Goal: Task Accomplishment & Management: Use online tool/utility

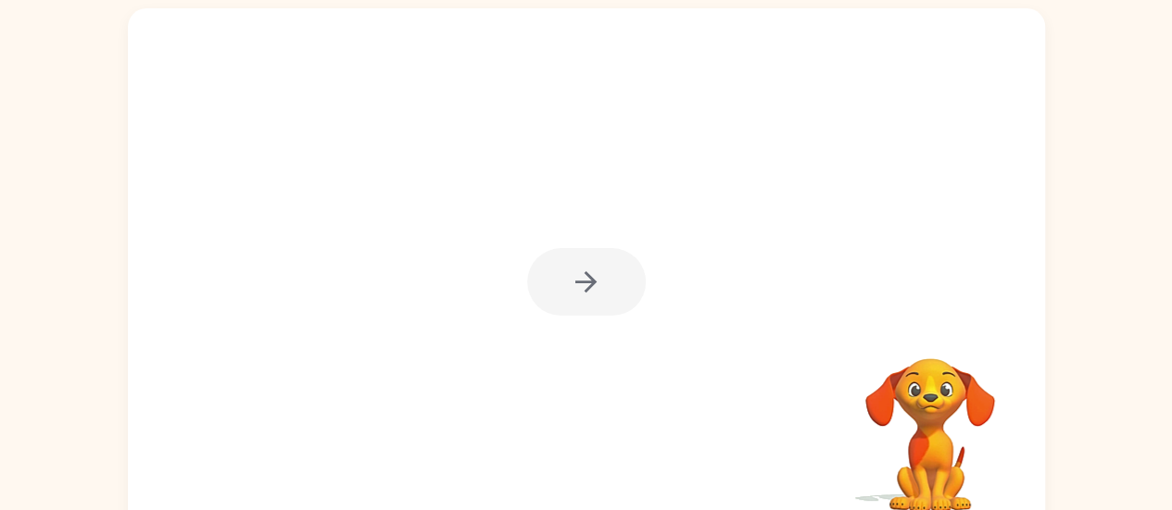
scroll to position [98, 0]
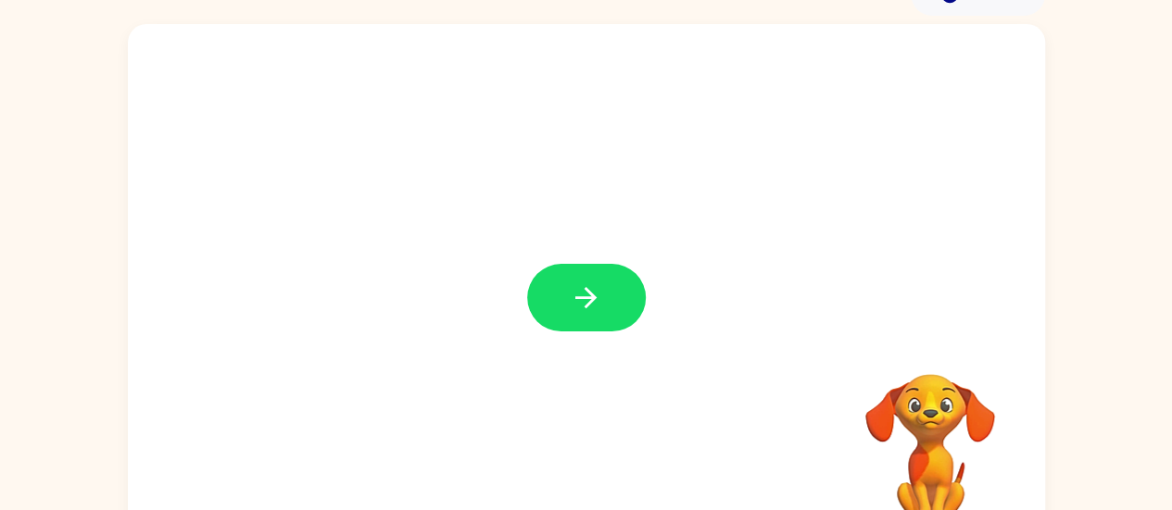
drag, startPoint x: 603, startPoint y: 216, endPoint x: 280, endPoint y: 251, distance: 325.2
click at [280, 251] on div at bounding box center [586, 288] width 917 height 529
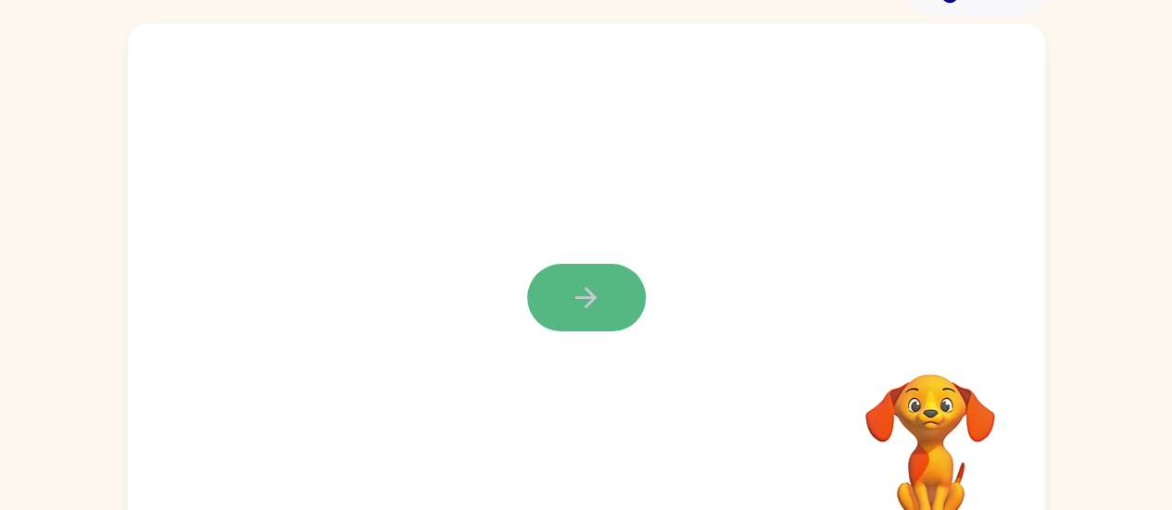
click at [576, 302] on icon "button" at bounding box center [586, 298] width 32 height 32
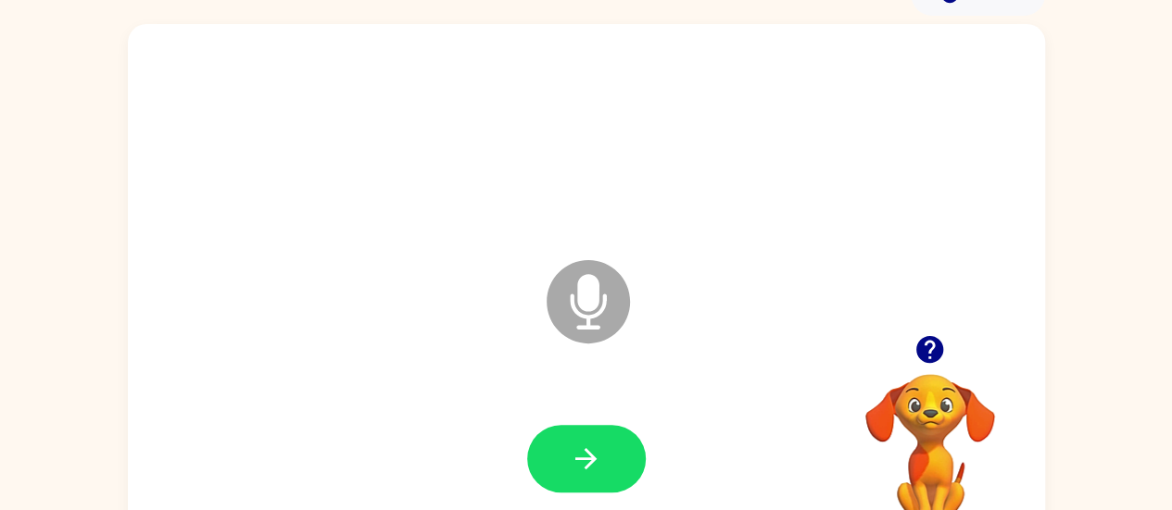
scroll to position [141, 0]
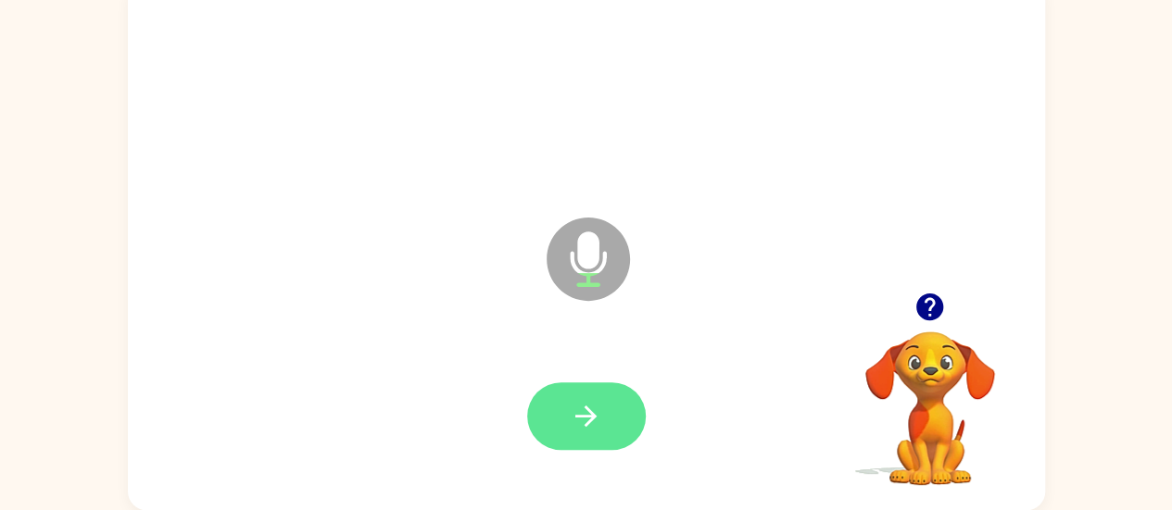
click at [579, 416] on icon "button" at bounding box center [585, 416] width 21 height 21
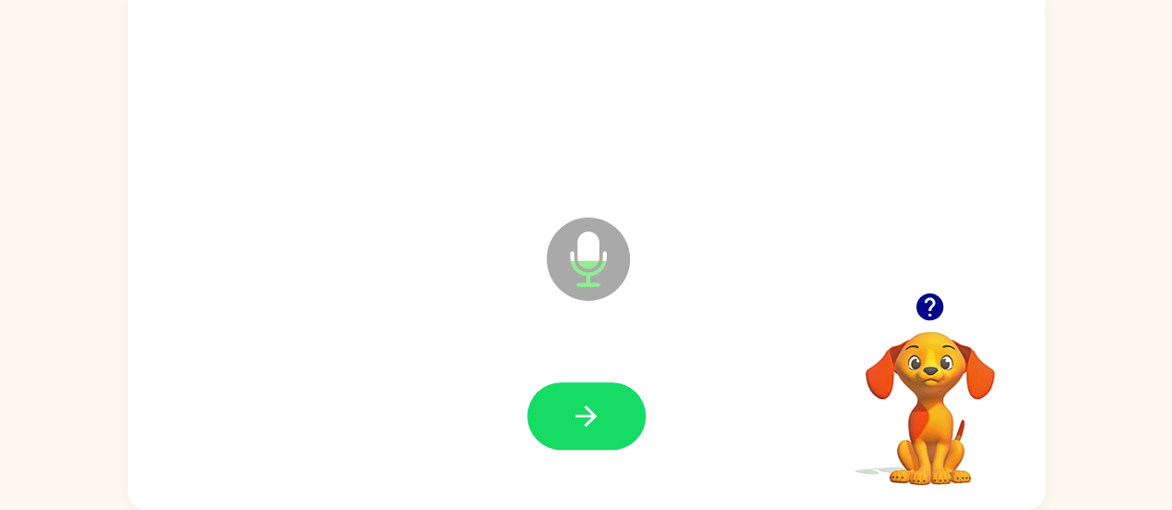
click at [623, 403] on button "button" at bounding box center [586, 417] width 119 height 68
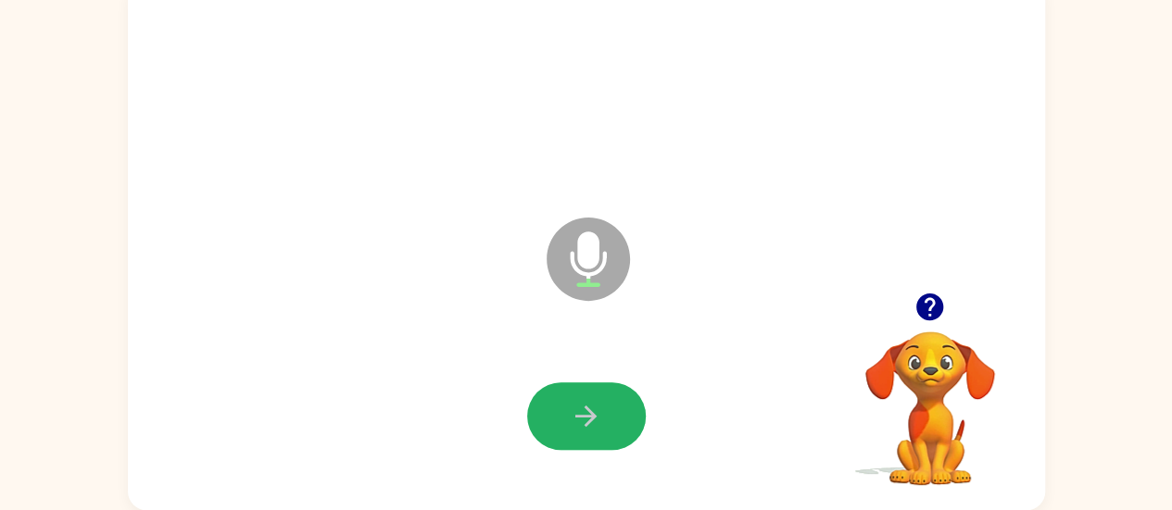
click at [623, 403] on button "button" at bounding box center [586, 417] width 119 height 68
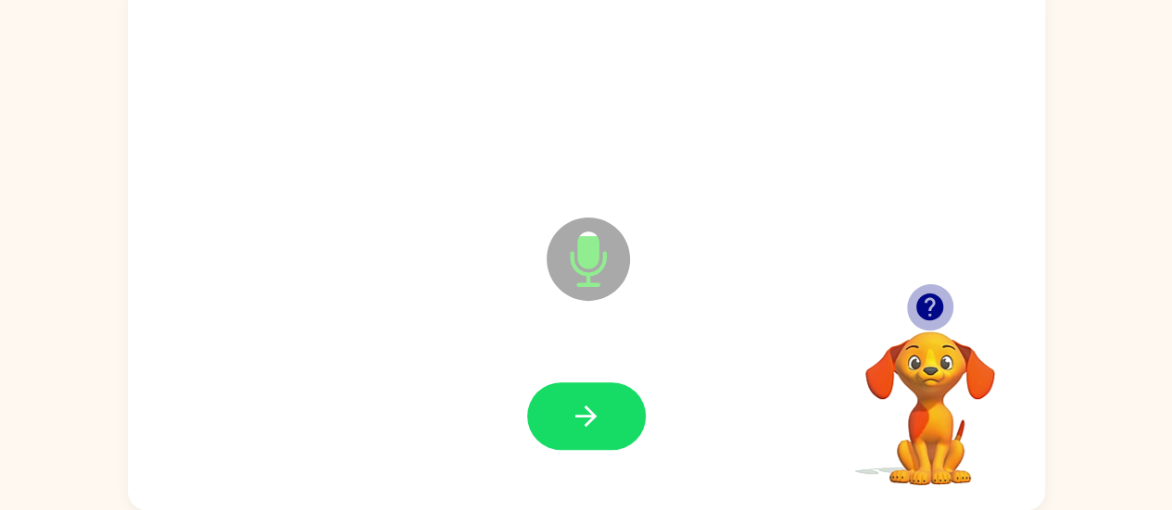
click at [934, 303] on icon "button" at bounding box center [929, 307] width 32 height 32
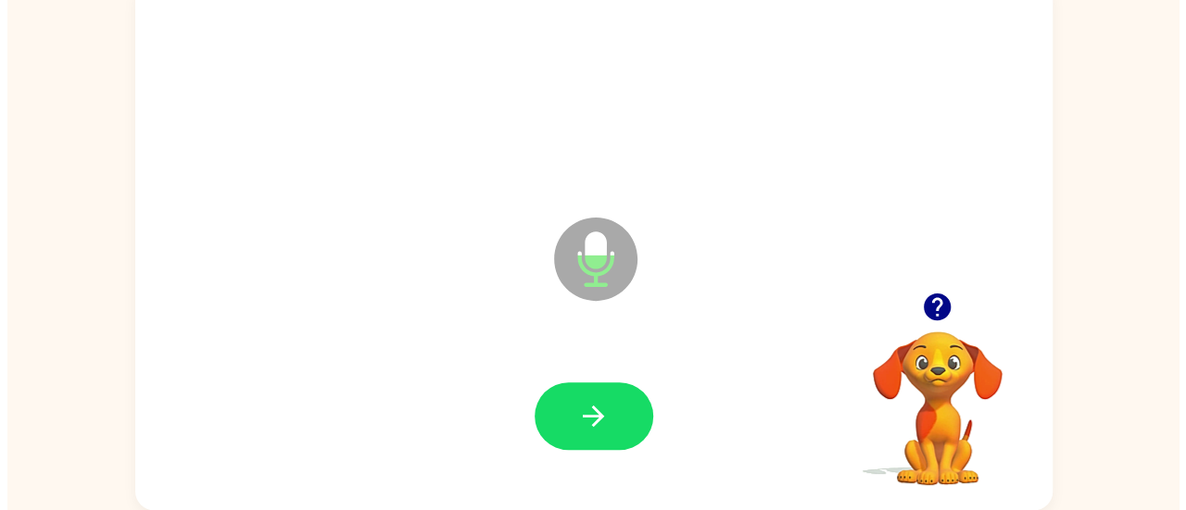
scroll to position [0, 0]
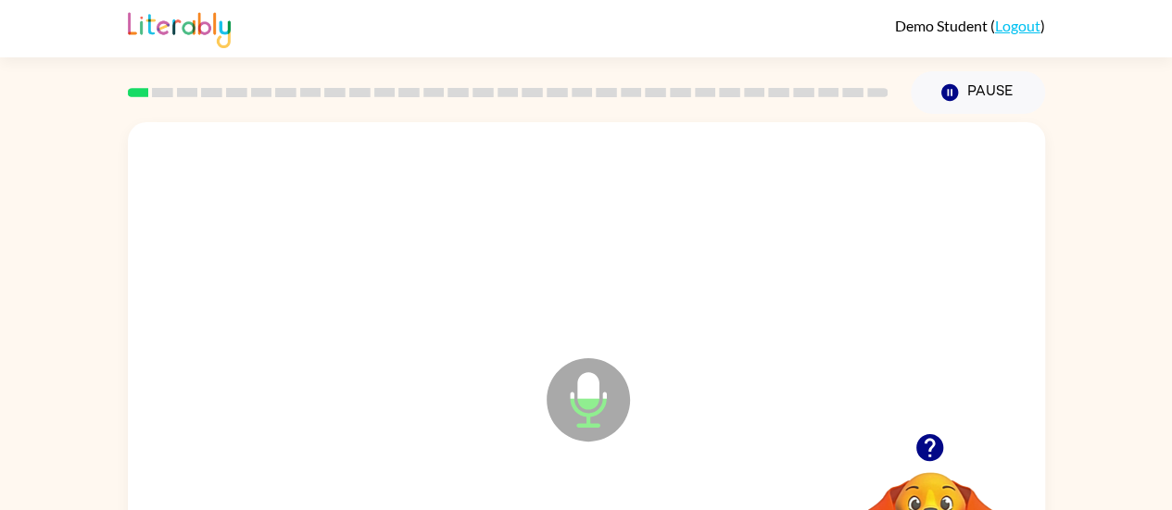
click at [1017, 21] on link "Logout" at bounding box center [1017, 26] width 45 height 18
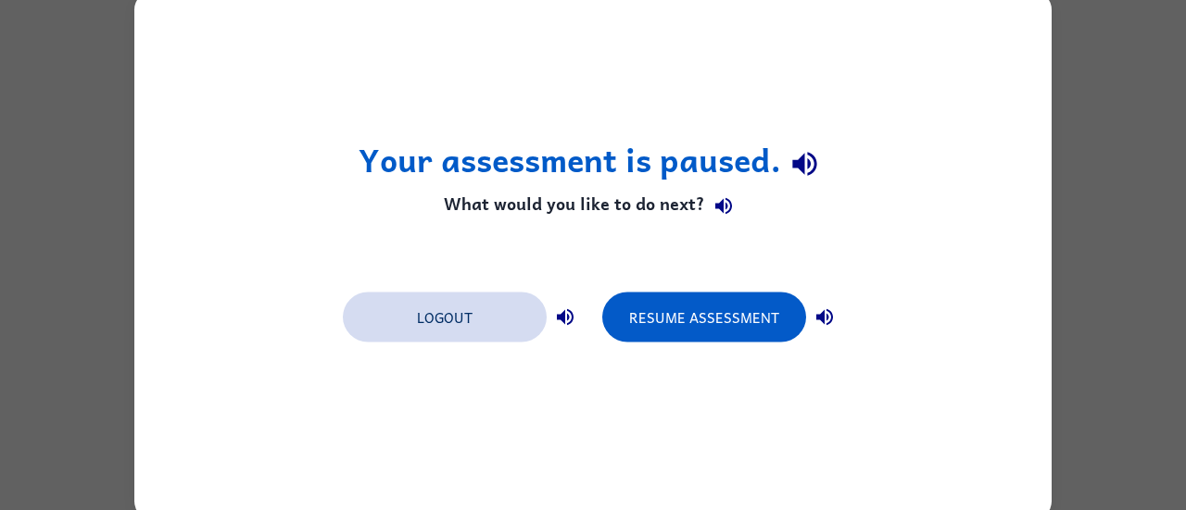
click at [447, 329] on button "Logout" at bounding box center [445, 317] width 204 height 50
